Goal: Navigation & Orientation: Find specific page/section

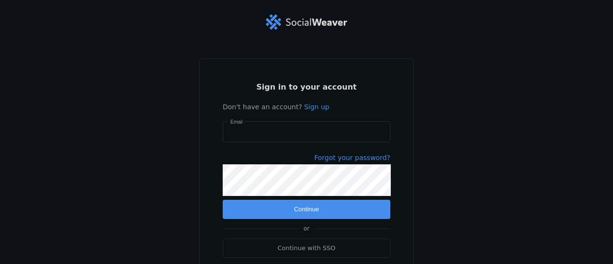
type input "[EMAIL_ADDRESS][DOMAIN_NAME]"
click at [287, 204] on span "submit" at bounding box center [307, 209] width 168 height 19
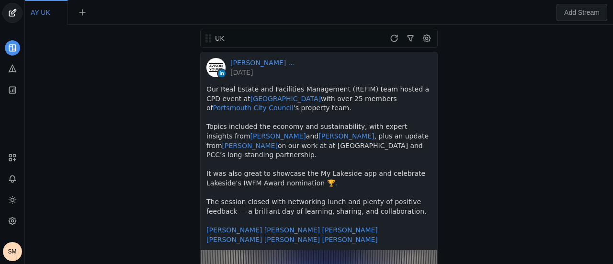
click at [568, 95] on div "UK [PERSON_NAME] [PERSON_NAME] │UK [DATE] Our Real Estate and Facilities Manage…" at bounding box center [318, 144] width 583 height 239
click at [594, 77] on div "UK [PERSON_NAME] [PERSON_NAME] │UK [DATE] Our Real Estate and Facilities Manage…" at bounding box center [318, 144] width 583 height 239
click at [391, 33] on span at bounding box center [394, 38] width 15 height 15
click at [248, 64] on link "[PERSON_NAME] [PERSON_NAME] │[GEOGRAPHIC_DATA]" at bounding box center [263, 63] width 67 height 10
